Goal: Task Accomplishment & Management: Manage account settings

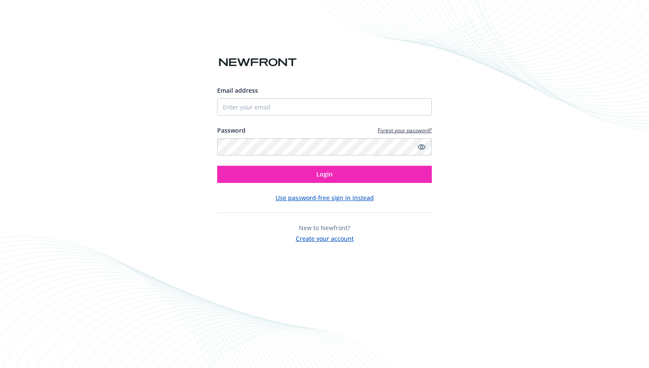
click at [113, 101] on div "Email address Password Forgot your password? Login Use password-free sign in in…" at bounding box center [324, 184] width 649 height 368
click at [253, 109] on input "Email address" at bounding box center [324, 106] width 215 height 17
click at [333, 200] on button "Use password-free sign in instead" at bounding box center [325, 197] width 98 height 9
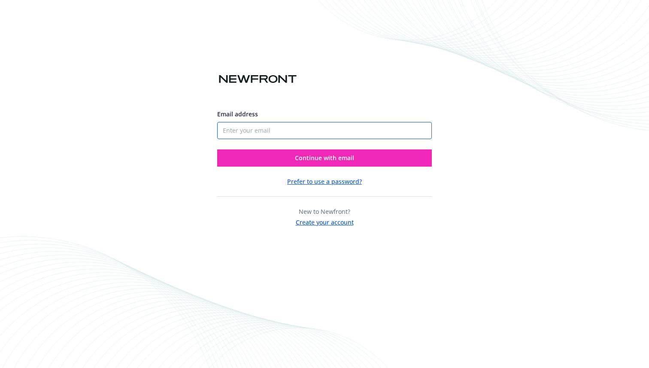
click at [274, 128] on input "Email address" at bounding box center [324, 130] width 215 height 17
drag, startPoint x: 311, startPoint y: 131, endPoint x: 178, endPoint y: 130, distance: 133.1
click at [178, 130] on div "Email address steve.gao0112@gmail.com Continue with email Prefer to use a passw…" at bounding box center [324, 184] width 649 height 368
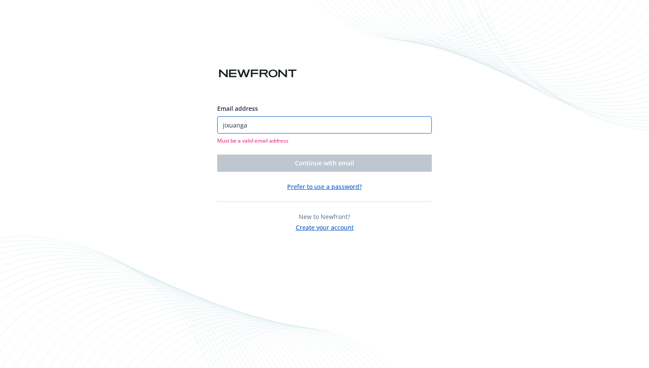
type input "jixuanga@usc.edu"
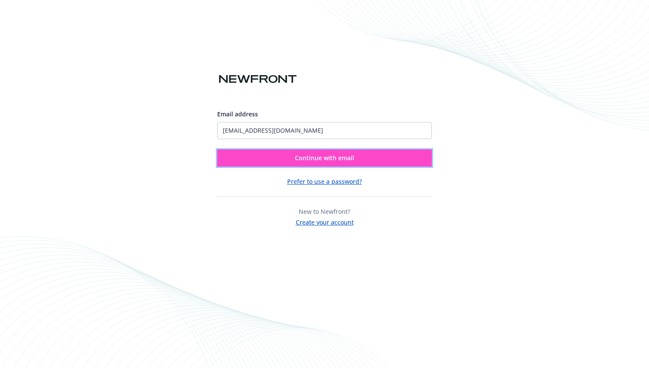
click at [252, 161] on button "Continue with email" at bounding box center [324, 157] width 215 height 17
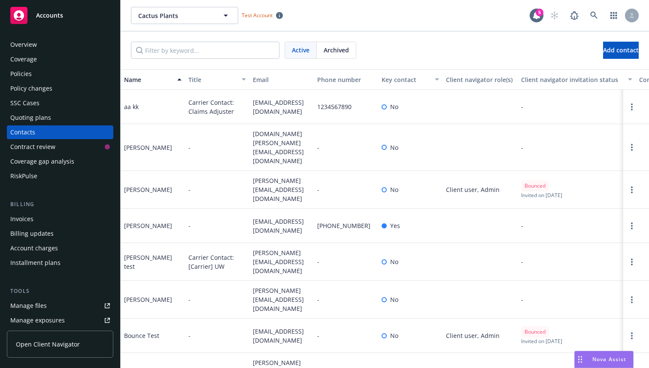
click at [56, 132] on div "Contacts" at bounding box center [60, 132] width 100 height 14
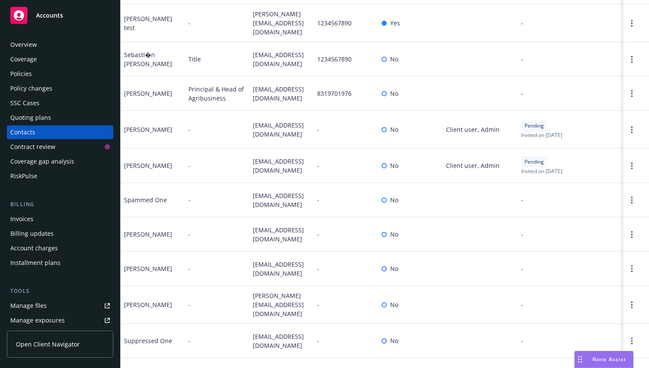
scroll to position [1657, 0]
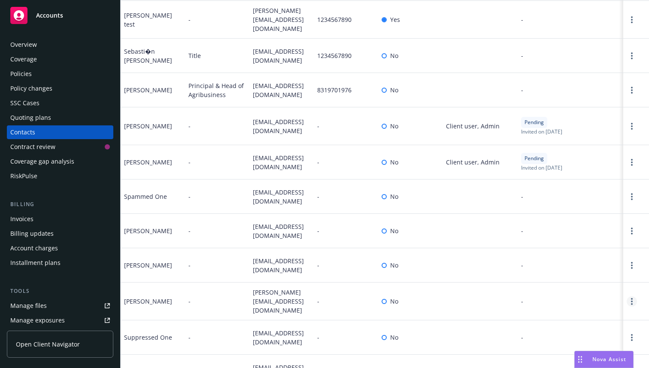
click at [627, 296] on link "Open options" at bounding box center [632, 301] width 10 height 10
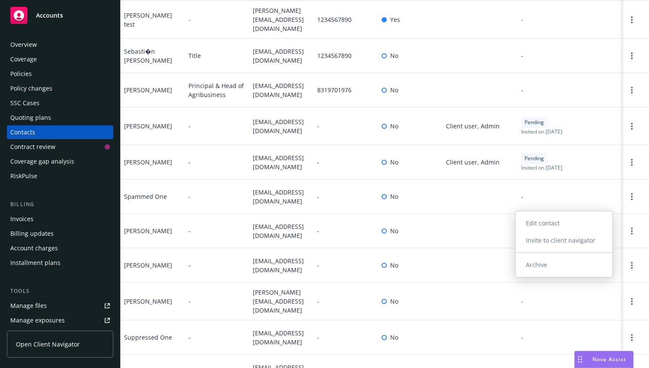
click at [571, 239] on link "Invite to client navigator" at bounding box center [564, 240] width 97 height 17
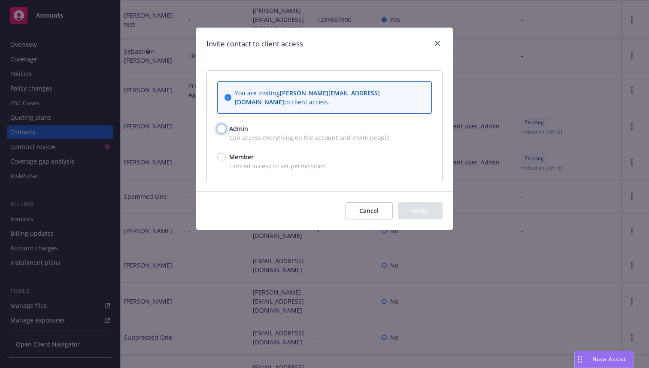
click at [221, 125] on input "Admin" at bounding box center [221, 129] width 9 height 9
radio input "true"
click at [422, 204] on button "Invite" at bounding box center [420, 210] width 45 height 17
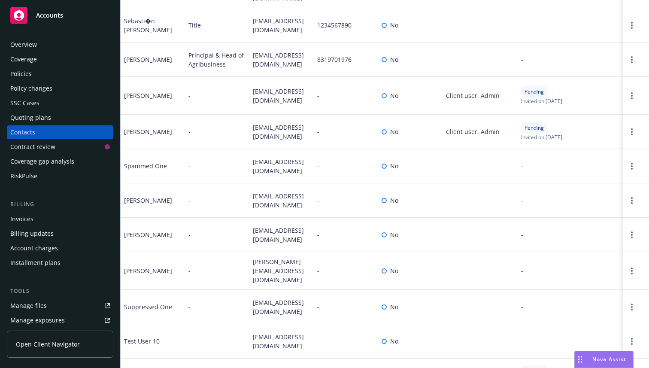
scroll to position [1696, 0]
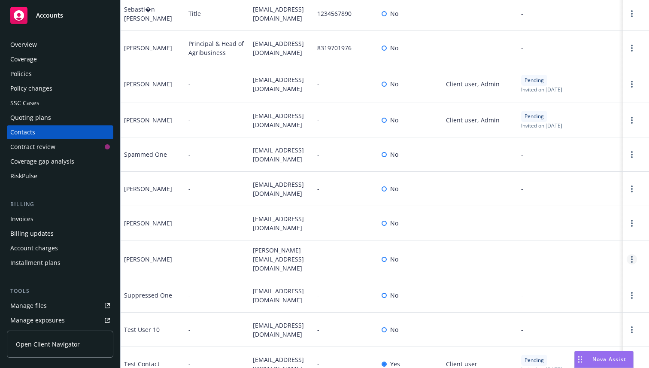
click at [627, 254] on link "Open options" at bounding box center [632, 259] width 10 height 10
click at [572, 229] on link "Archive" at bounding box center [564, 226] width 97 height 17
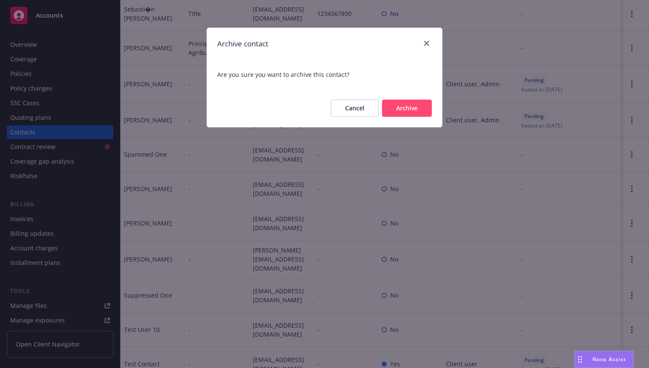
click at [416, 110] on button "Archive" at bounding box center [407, 108] width 50 height 17
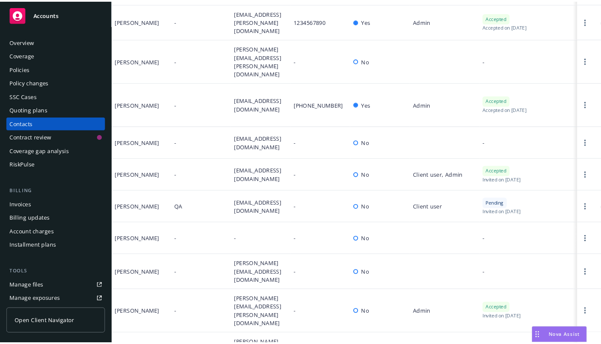
scroll to position [514, 0]
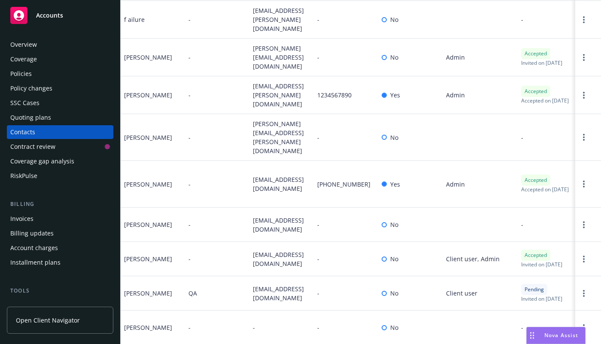
click at [50, 321] on span "Open Client Navigator" at bounding box center [48, 320] width 64 height 9
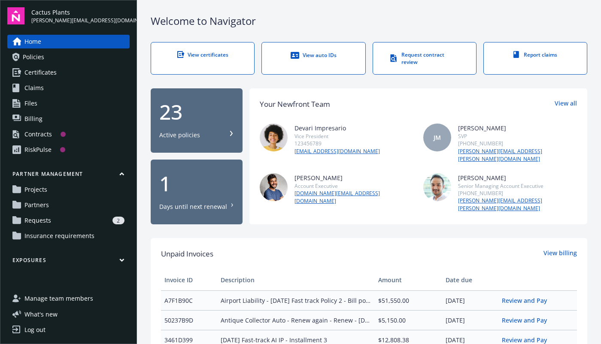
click at [47, 333] on link "Log out" at bounding box center [68, 330] width 122 height 14
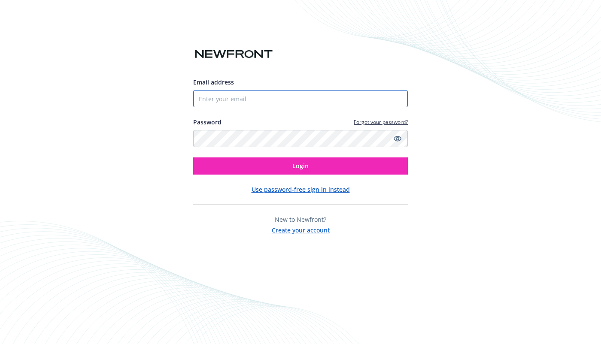
click at [234, 99] on input "Email address" at bounding box center [300, 98] width 215 height 17
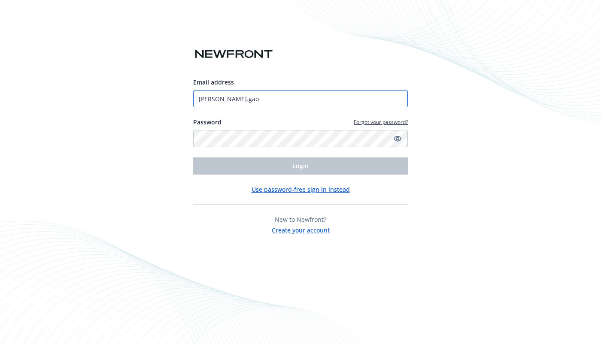
type input "[PERSON_NAME][EMAIL_ADDRESS][DOMAIN_NAME]"
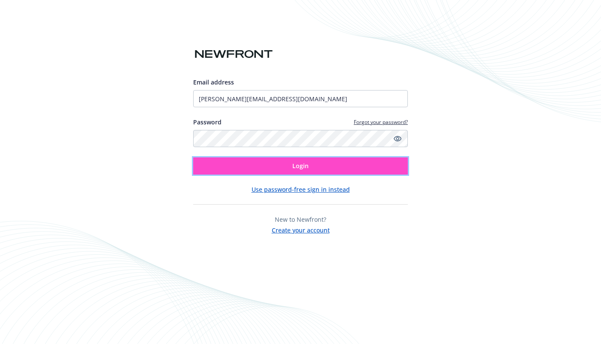
click at [254, 169] on button "Login" at bounding box center [300, 166] width 215 height 17
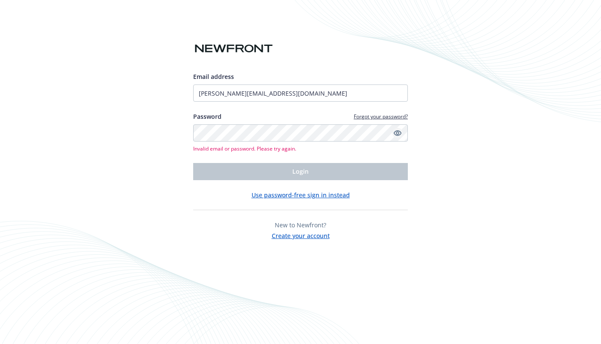
click at [399, 132] on icon "Show password" at bounding box center [398, 133] width 8 height 8
click at [145, 135] on div "Email address steve.gao0112@gmail.com Password Forgot your password? Invalid em…" at bounding box center [300, 172] width 601 height 344
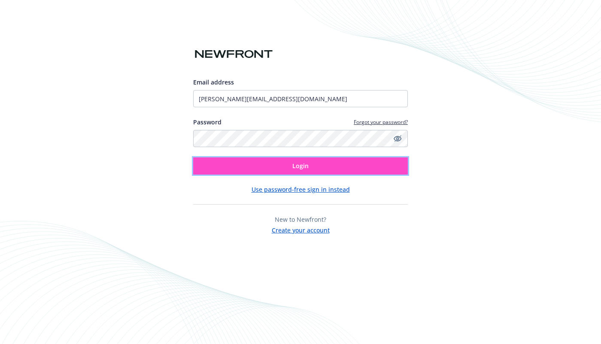
click at [224, 168] on button "Login" at bounding box center [300, 166] width 215 height 17
